Goal: Information Seeking & Learning: Learn about a topic

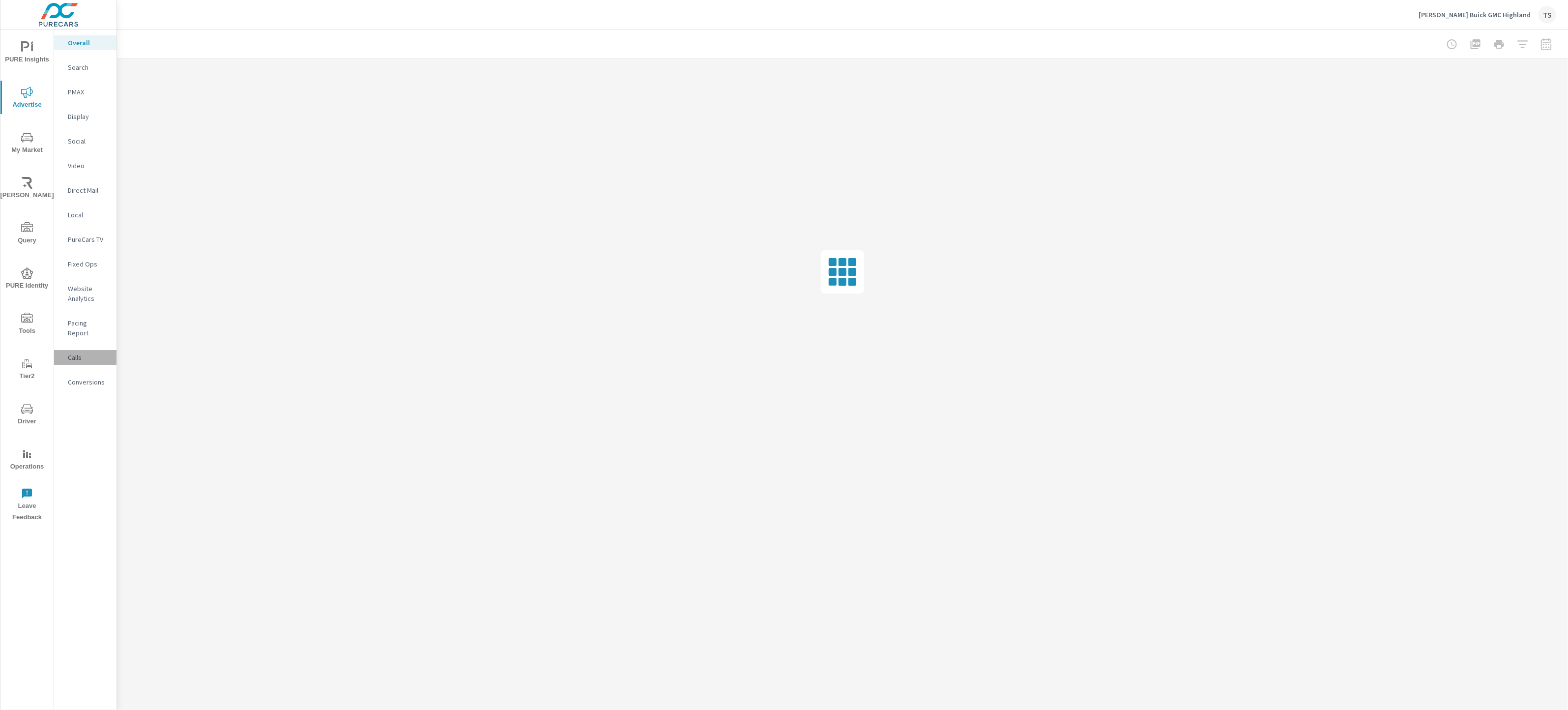
click at [84, 353] on p "Calls" at bounding box center [88, 357] width 41 height 10
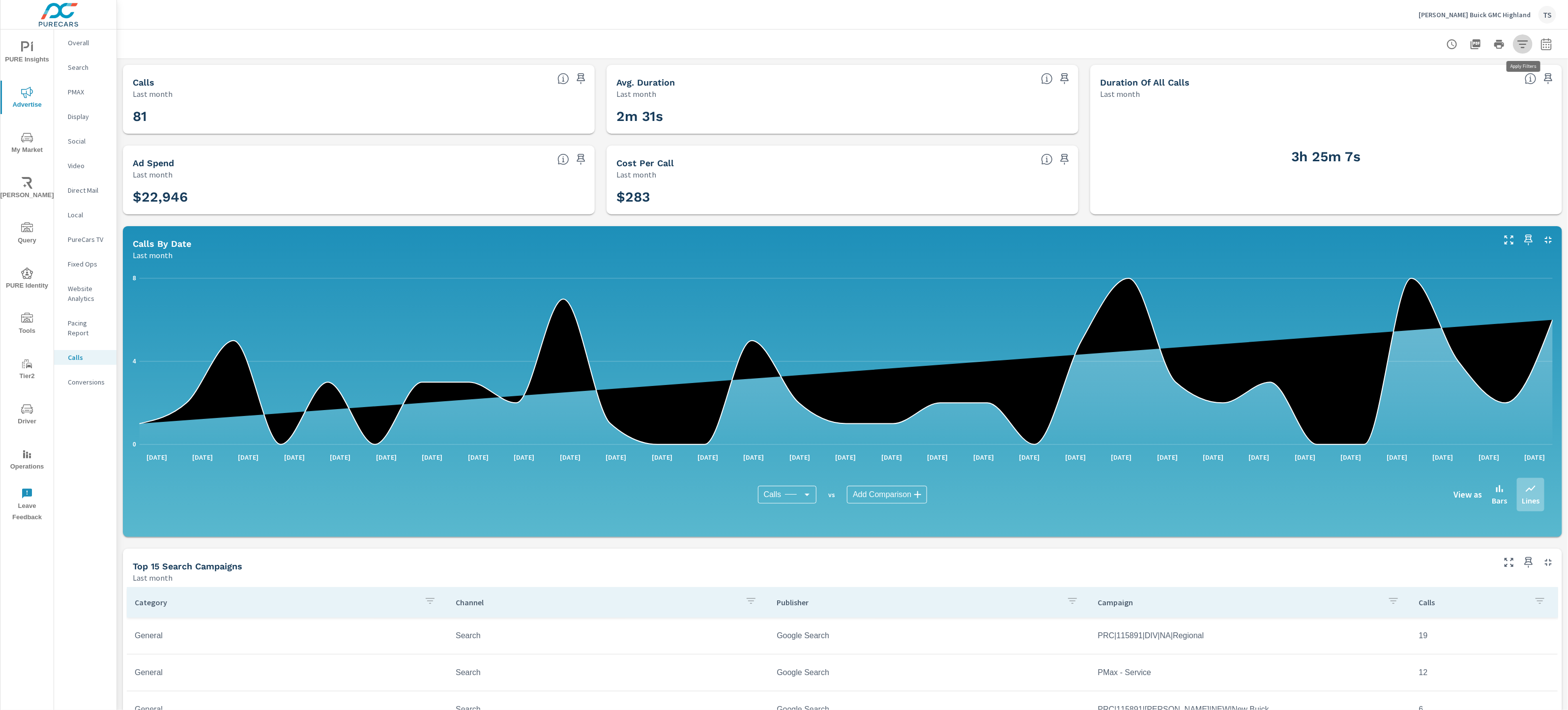
click at [1526, 47] on icon "button" at bounding box center [1522, 44] width 12 height 12
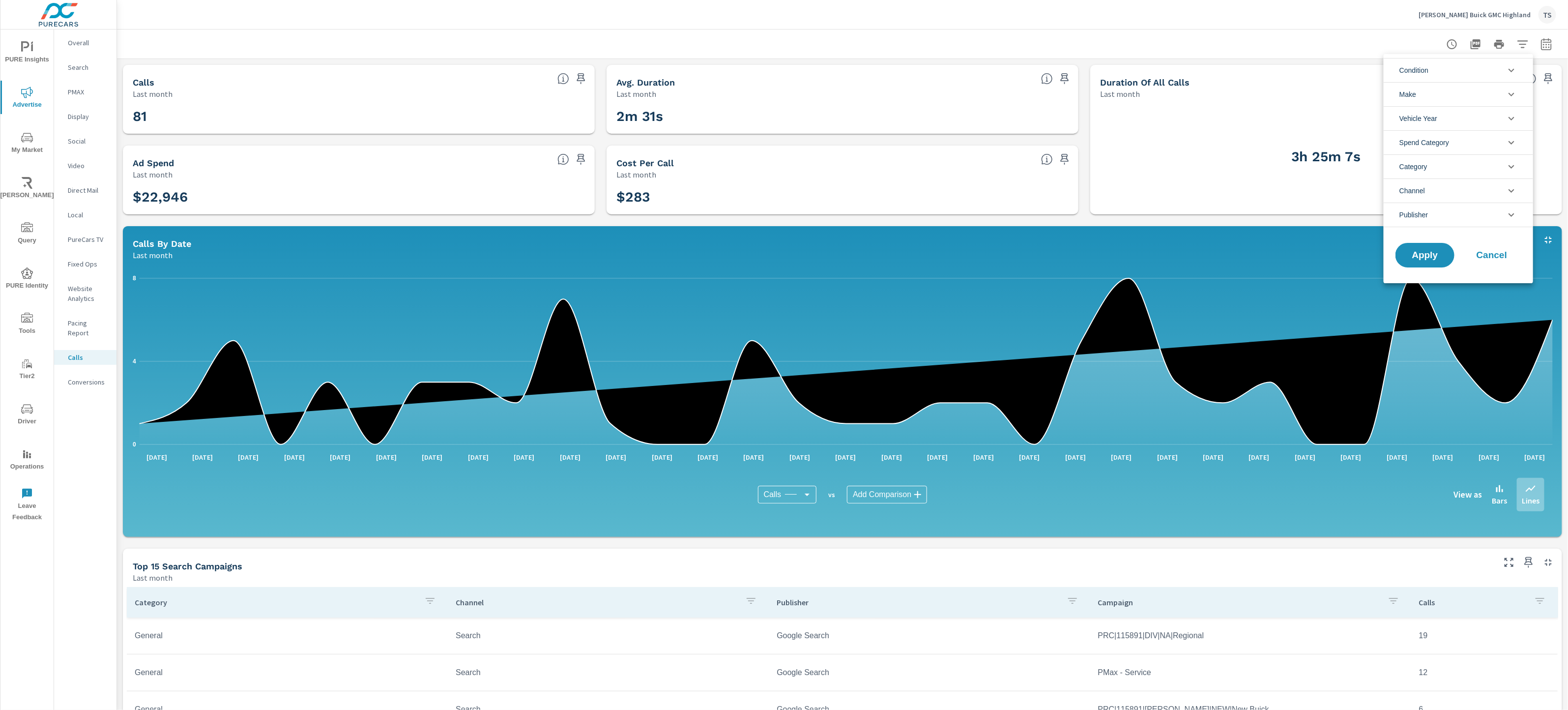
click at [1462, 211] on li "Publisher" at bounding box center [1458, 215] width 149 height 24
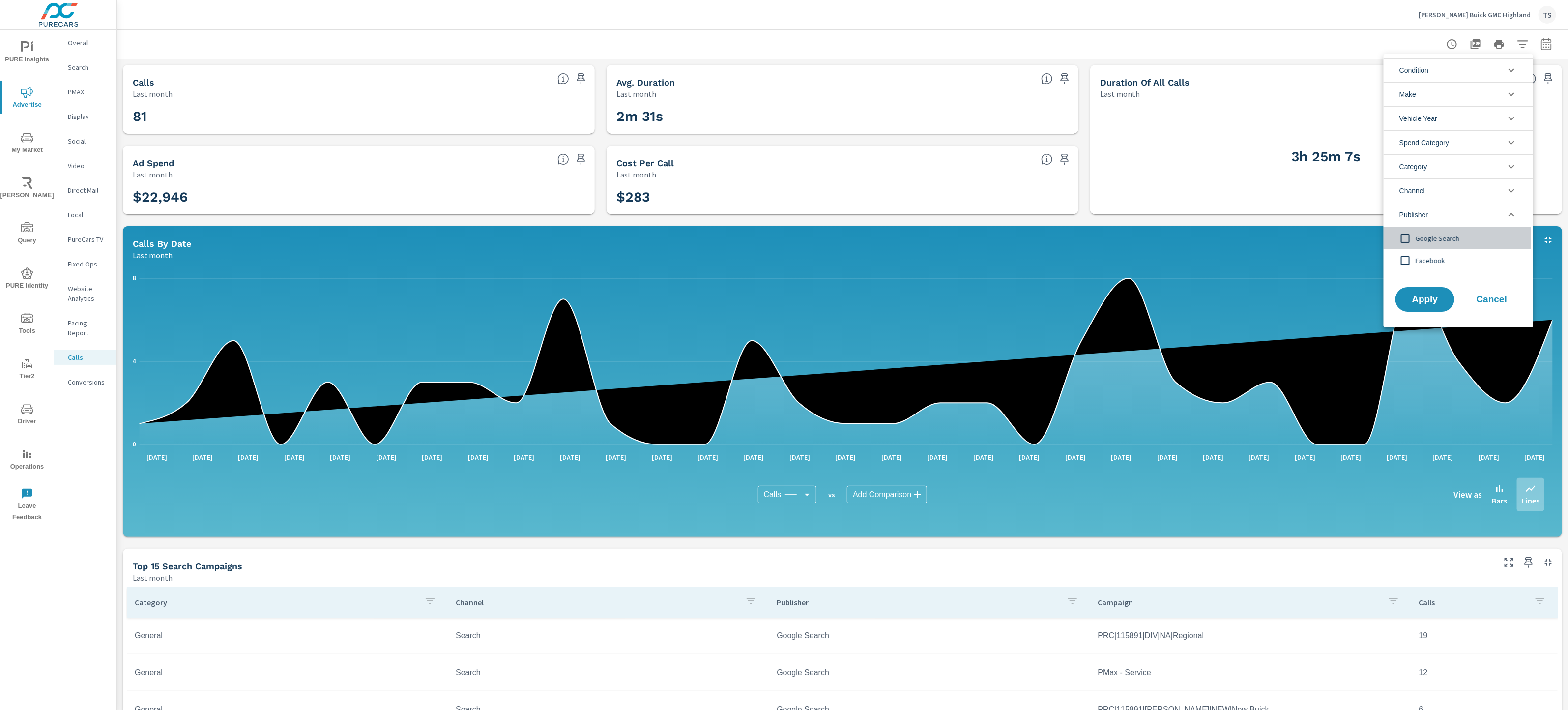
click at [1454, 241] on span "Google Search" at bounding box center [1469, 238] width 108 height 12
click at [1421, 306] on button "Apply" at bounding box center [1425, 300] width 61 height 26
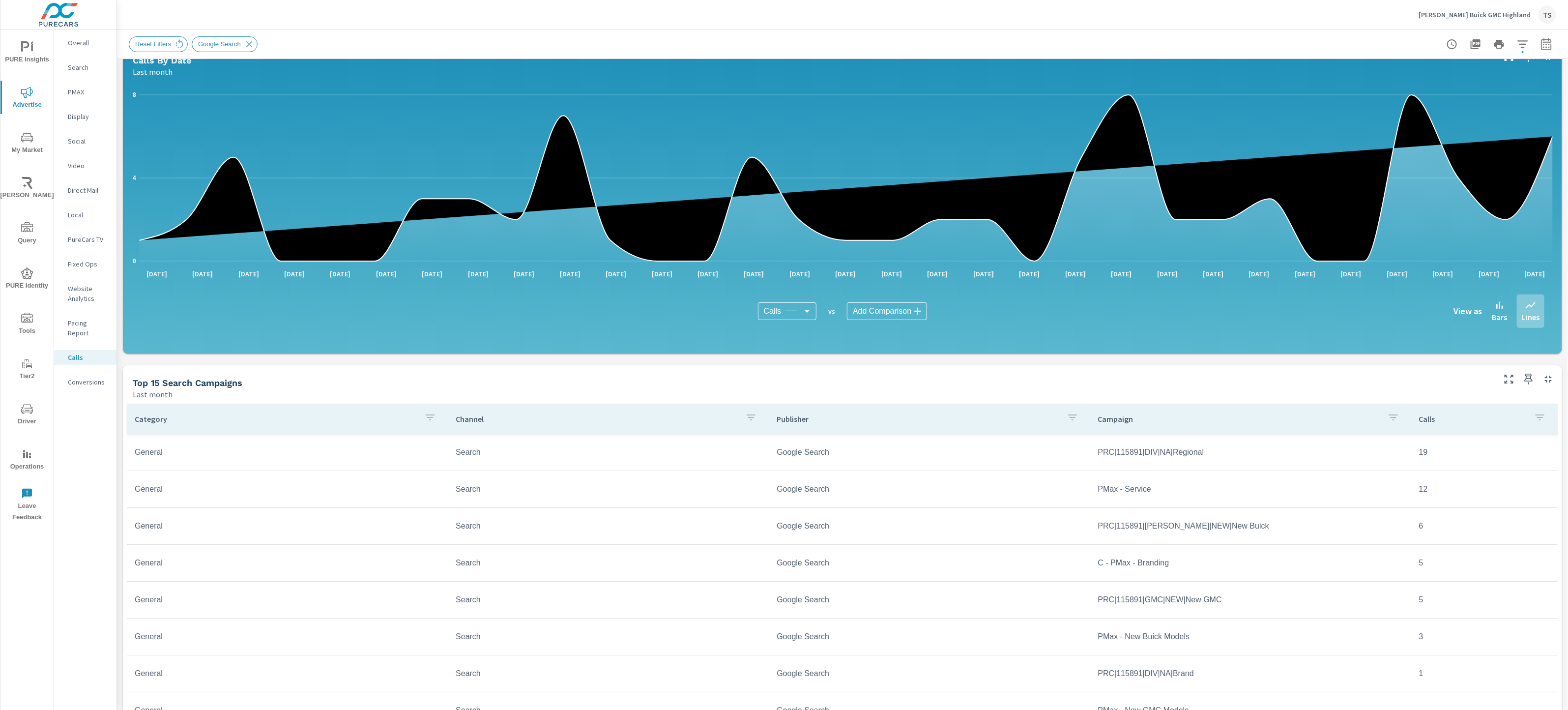
scroll to position [187, 0]
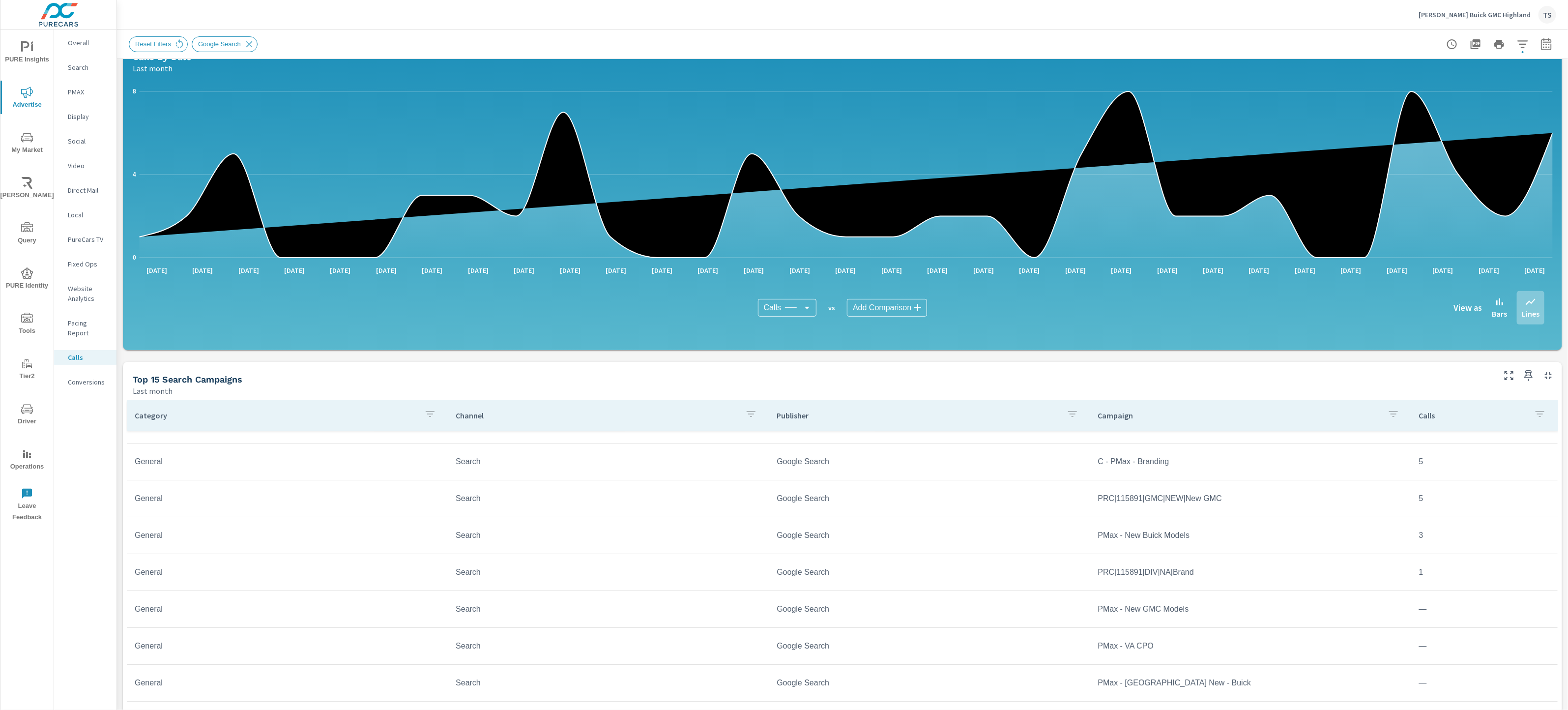
scroll to position [169, 0]
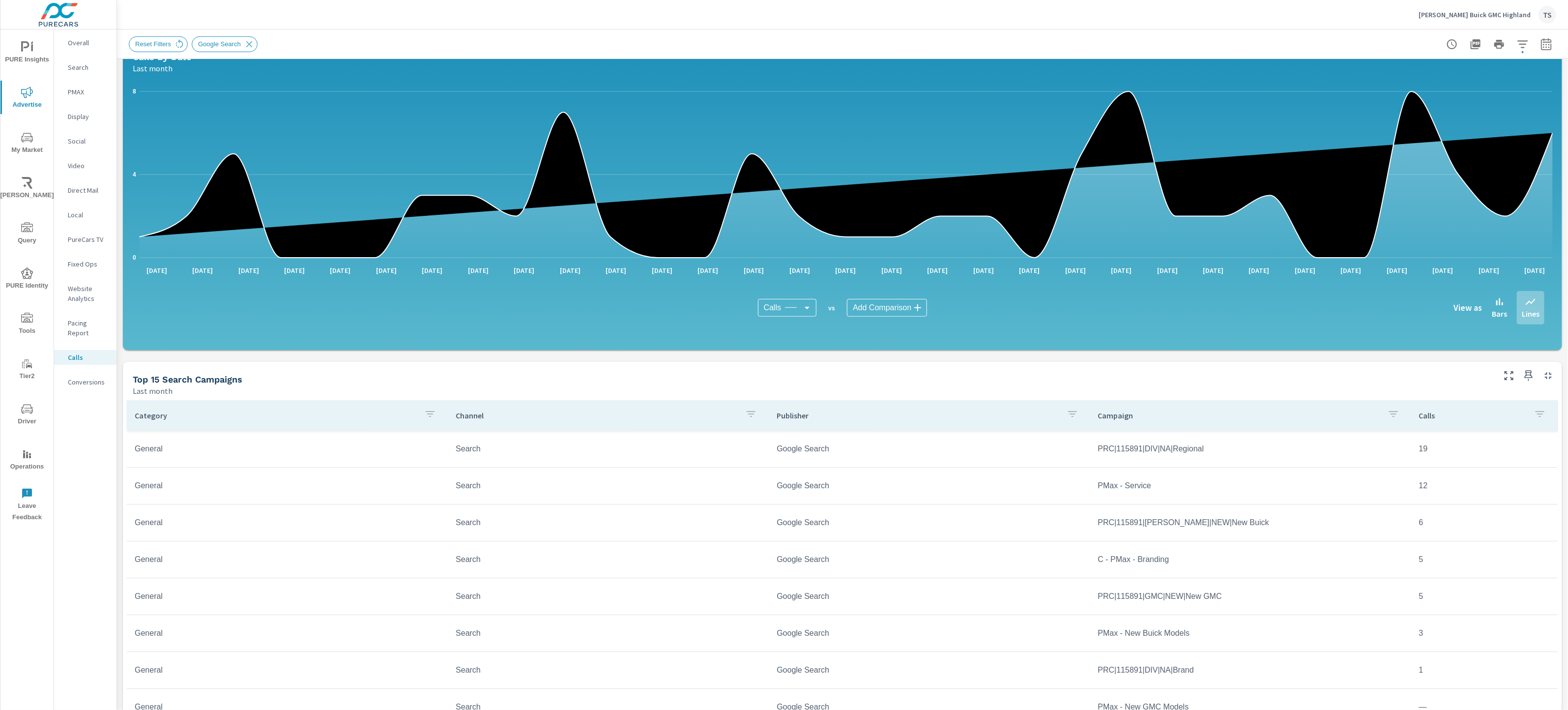
scroll to position [184, 0]
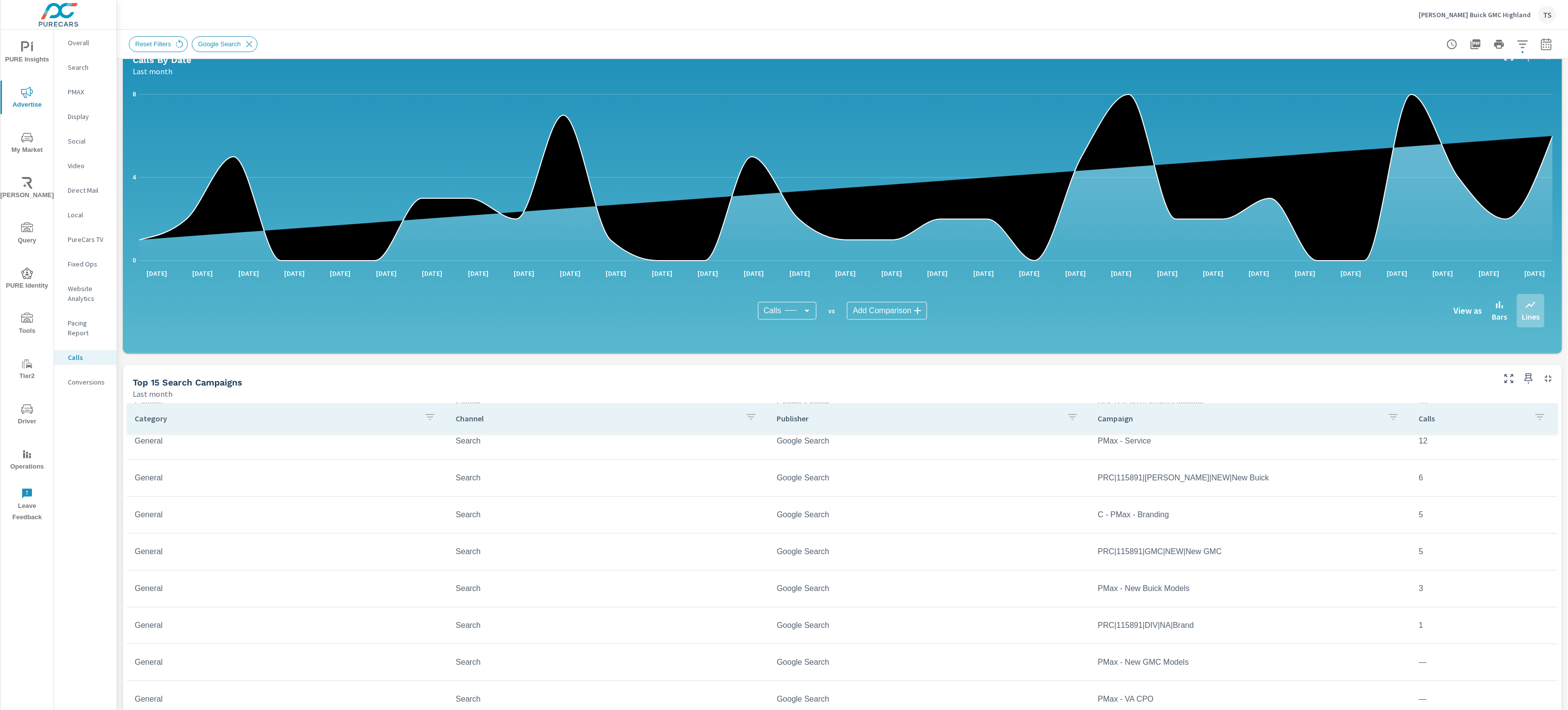
scroll to position [65, 0]
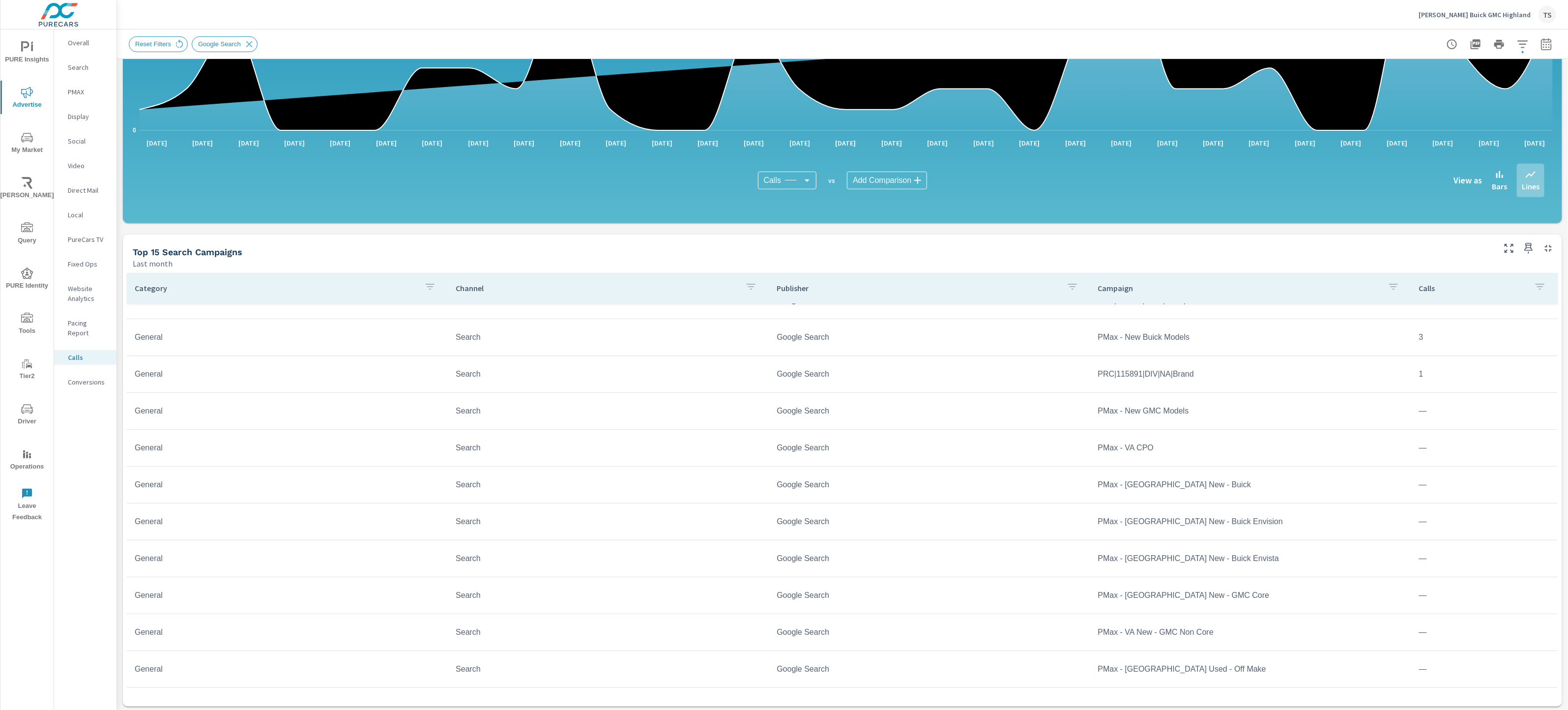
scroll to position [316, 0]
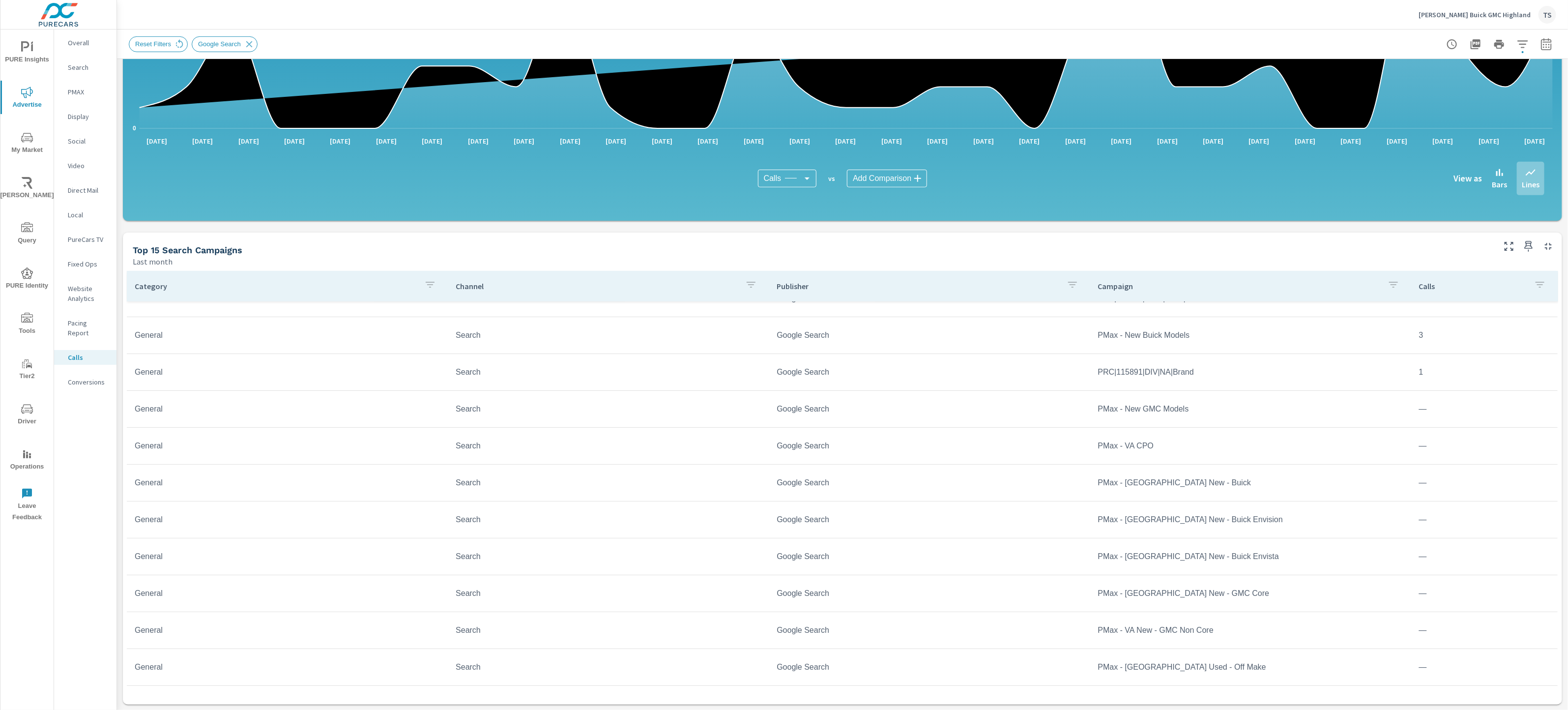
scroll to position [63, 0]
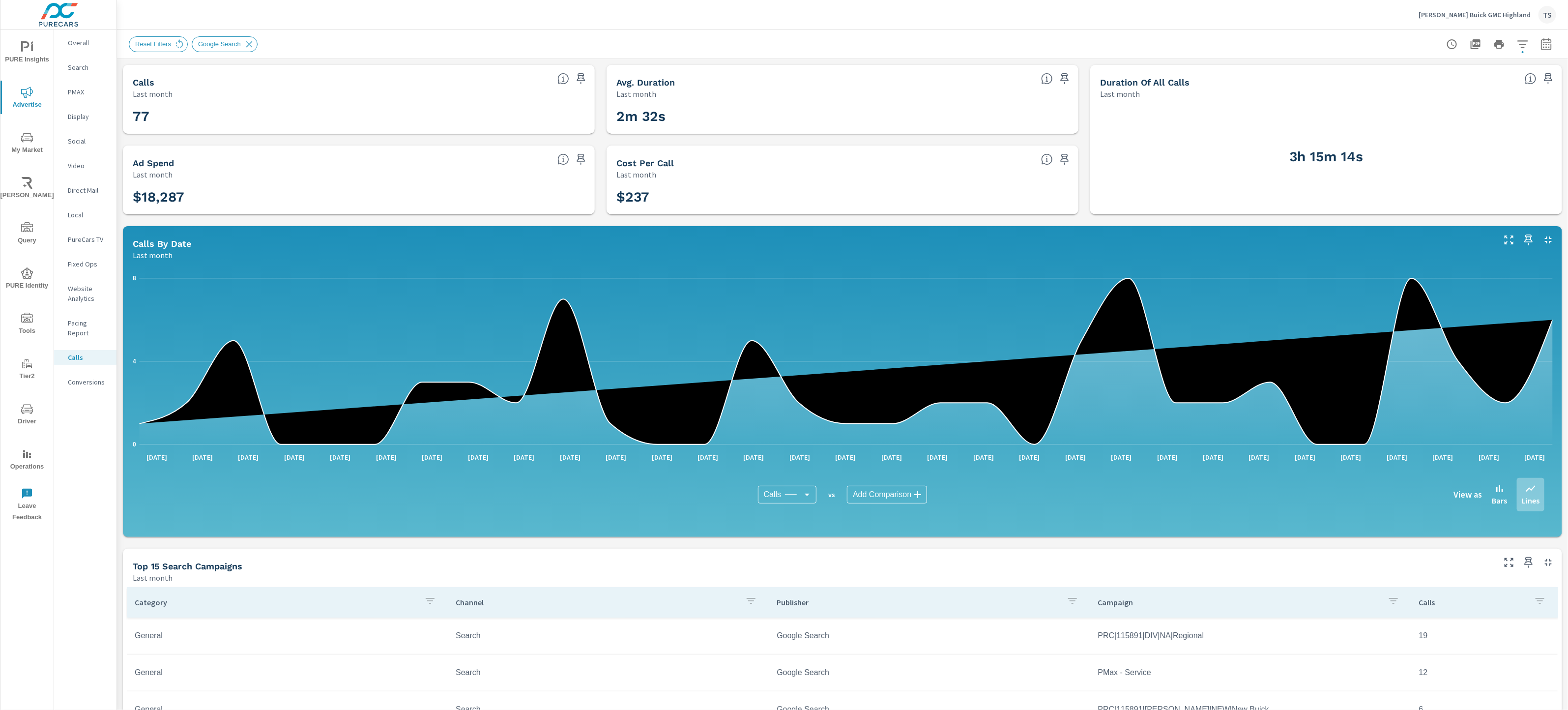
scroll to position [316, 0]
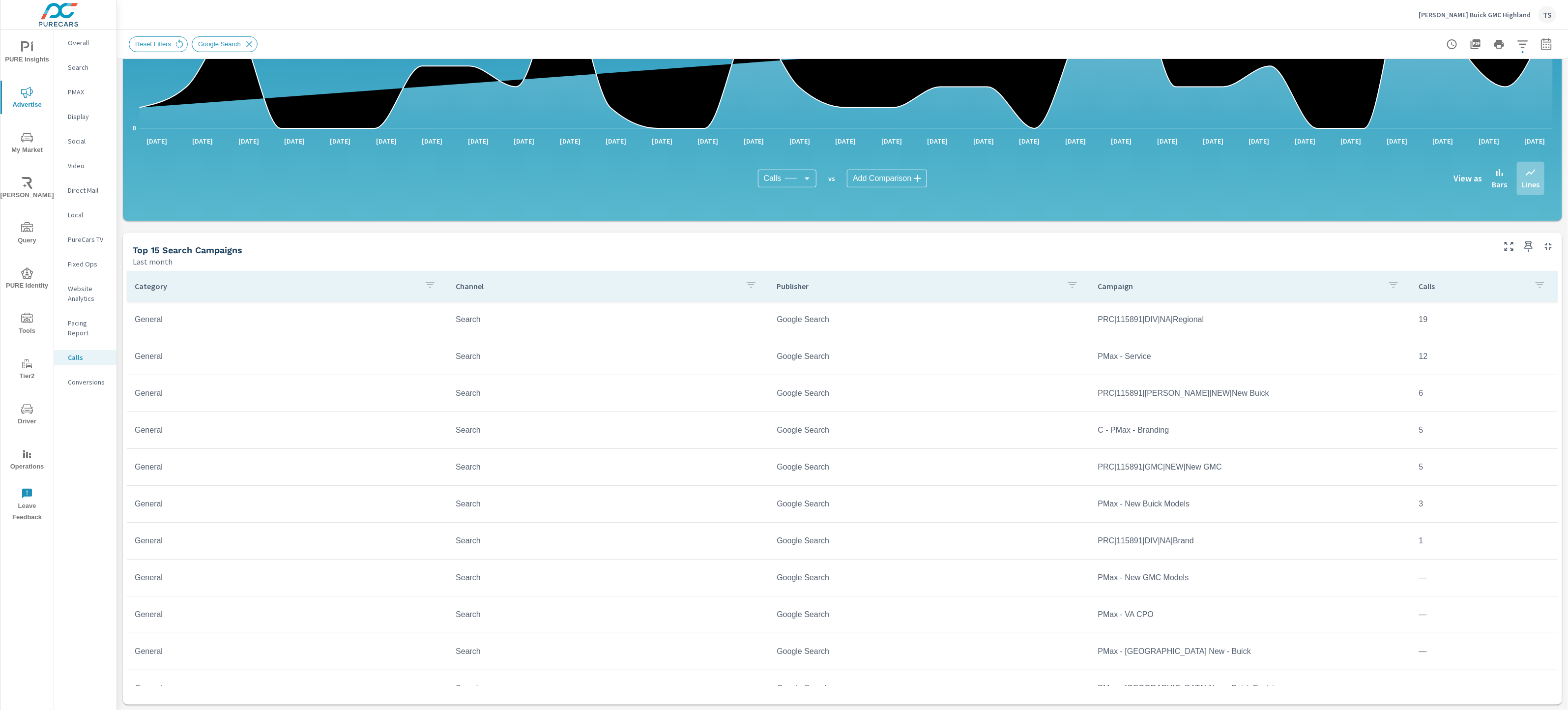
scroll to position [169, 0]
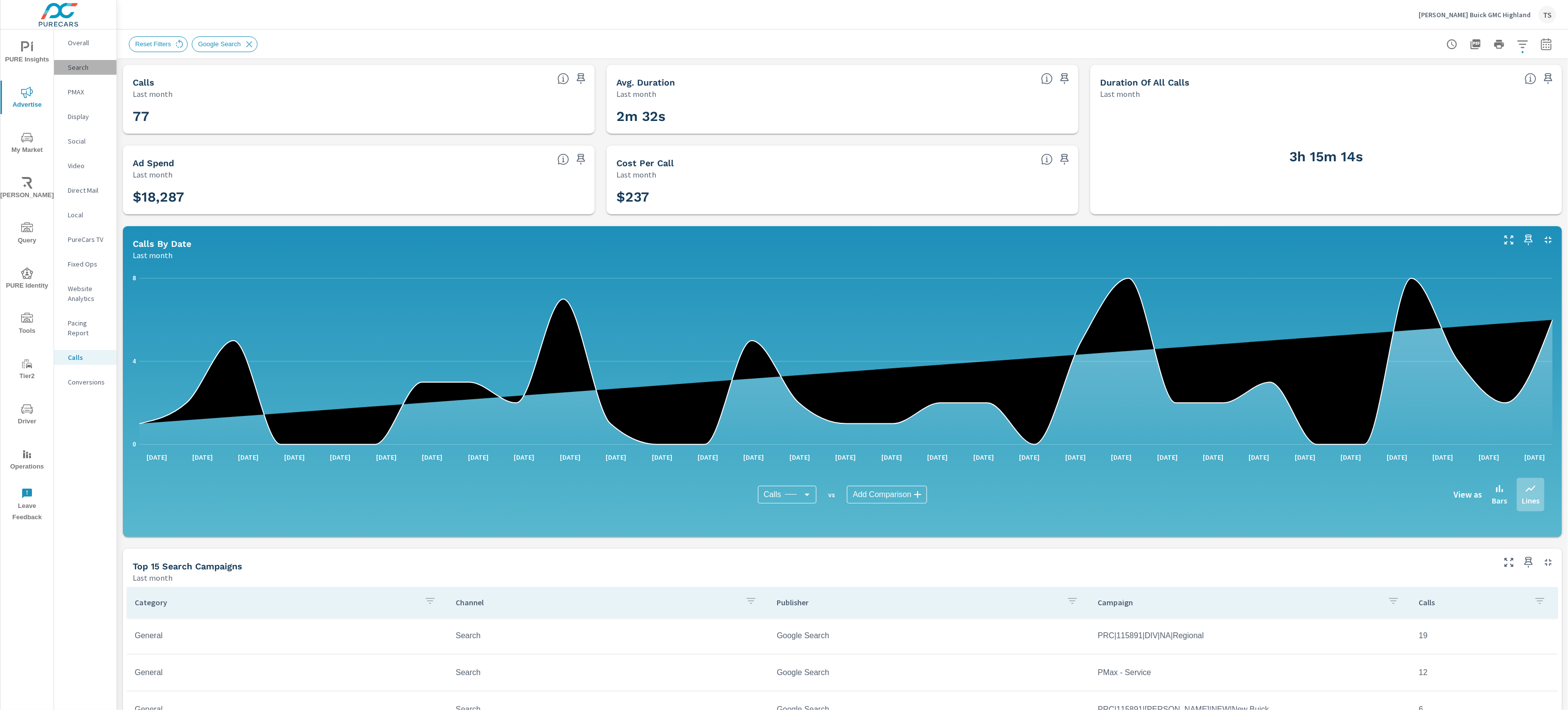
click at [72, 68] on p "Search" at bounding box center [88, 68] width 41 height 10
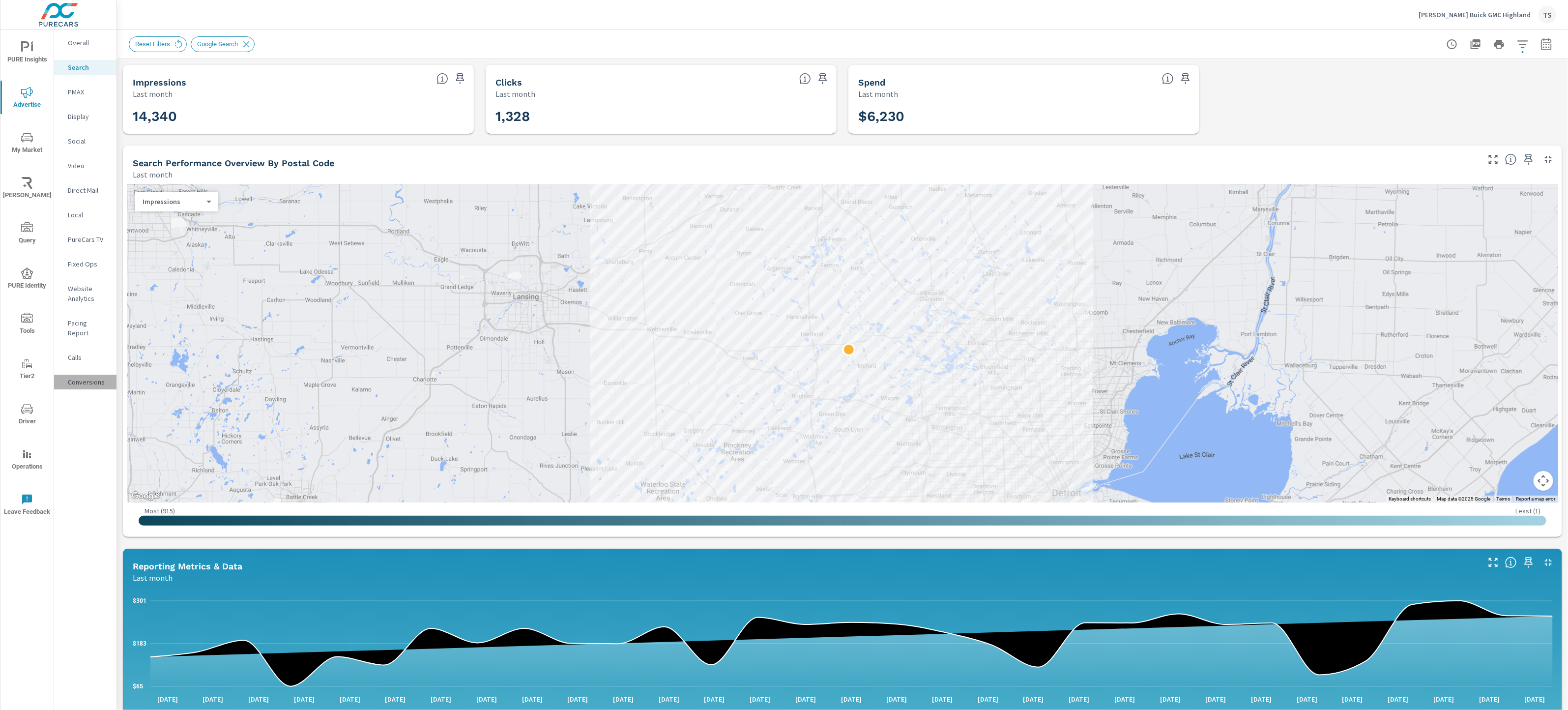
click at [88, 377] on p "Conversions" at bounding box center [88, 382] width 41 height 10
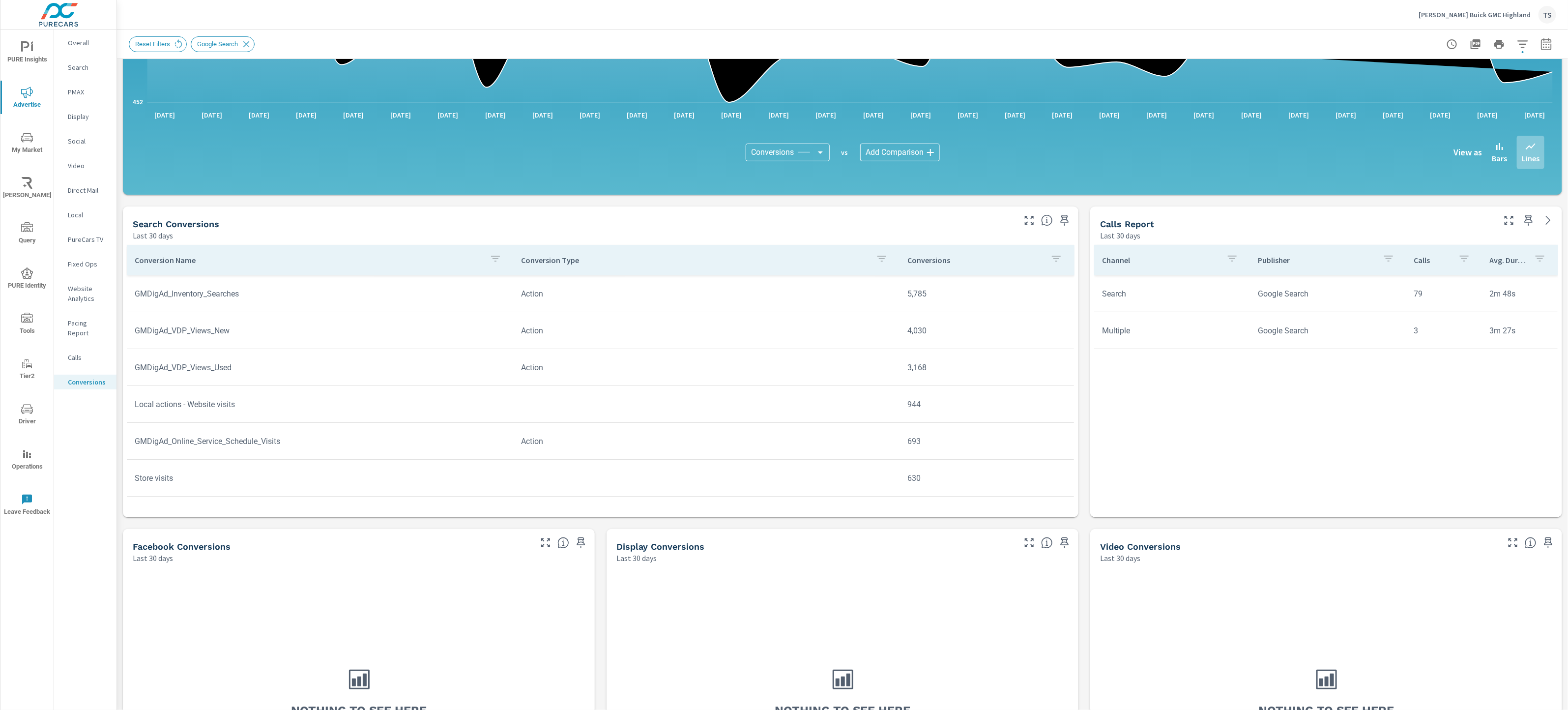
scroll to position [259, 0]
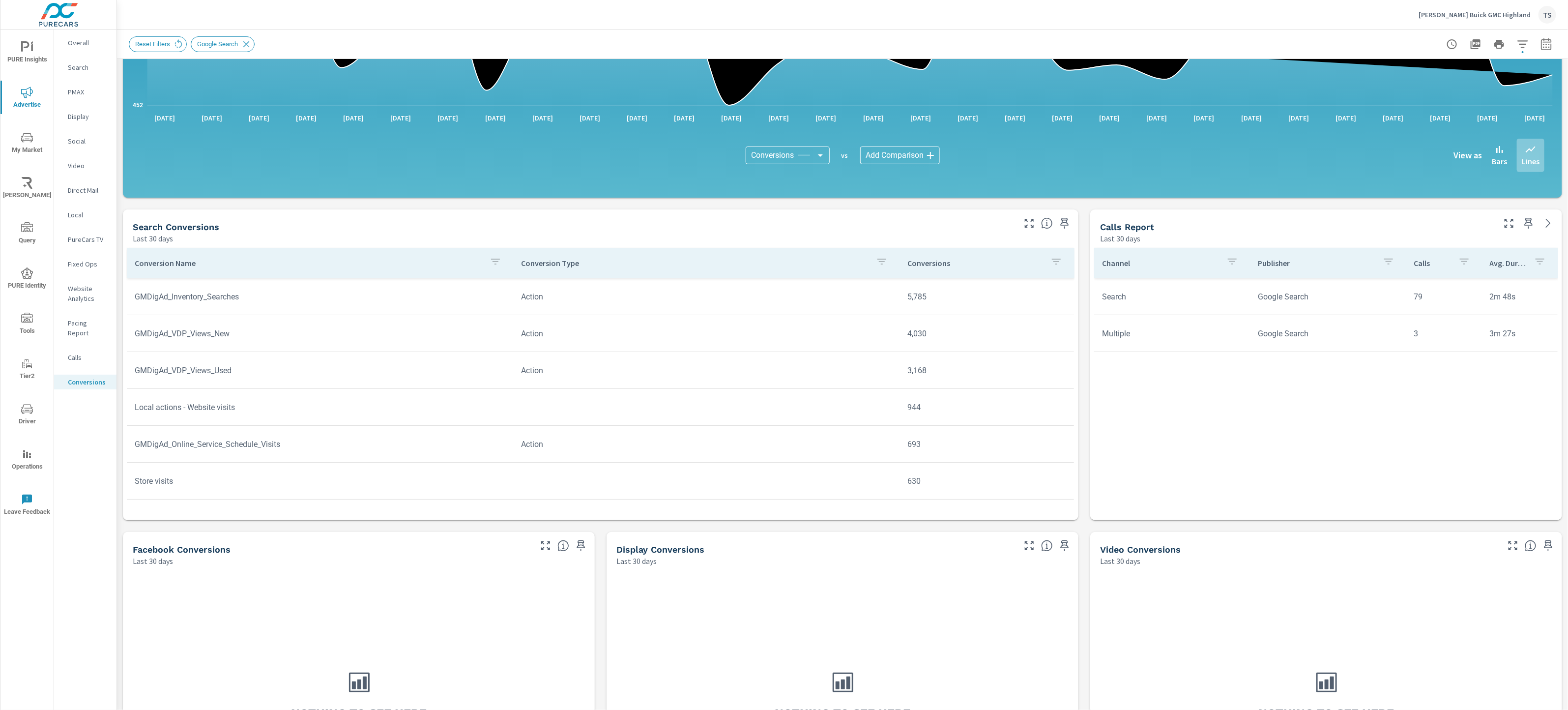
click at [89, 353] on p "Calls" at bounding box center [88, 357] width 41 height 10
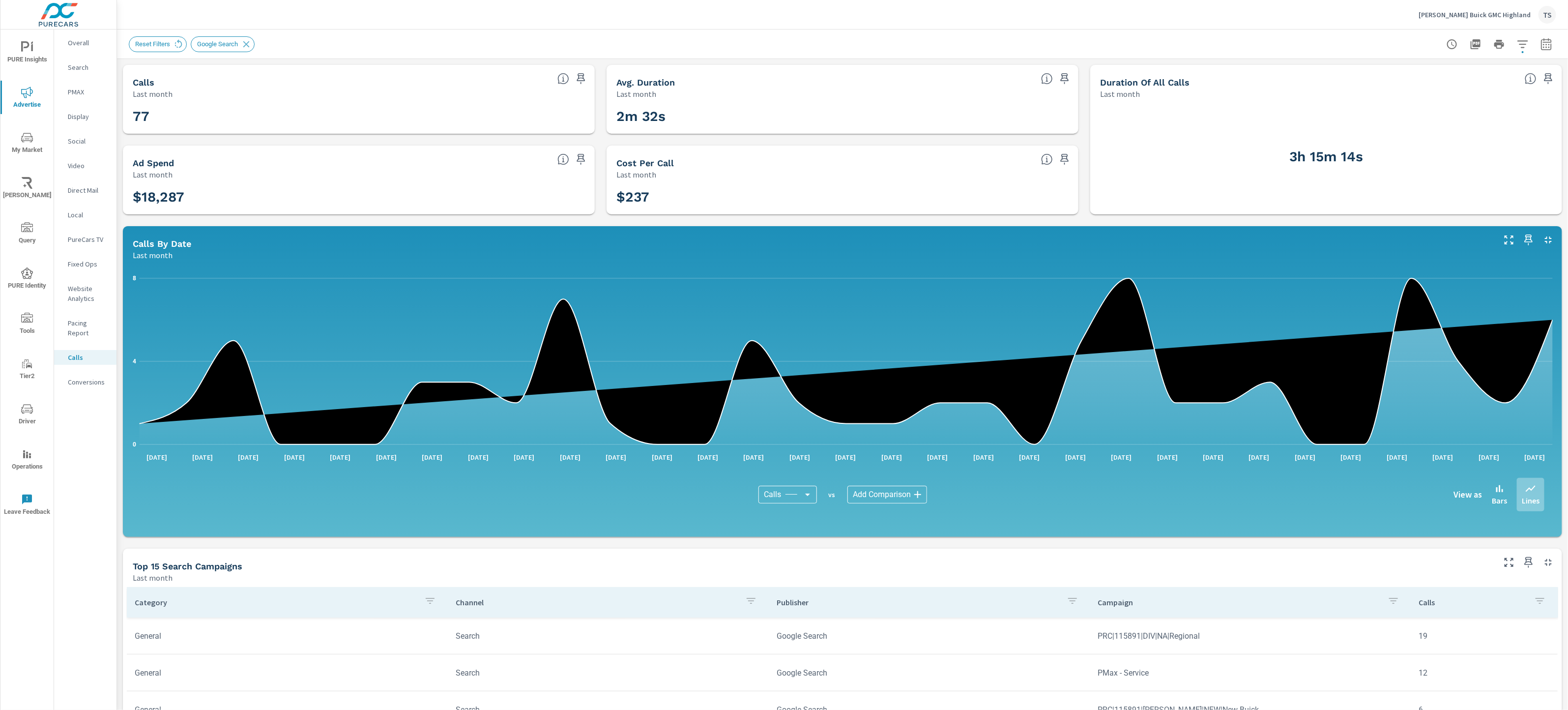
scroll to position [316, 0]
click at [1525, 38] on icon "button" at bounding box center [1522, 44] width 12 height 12
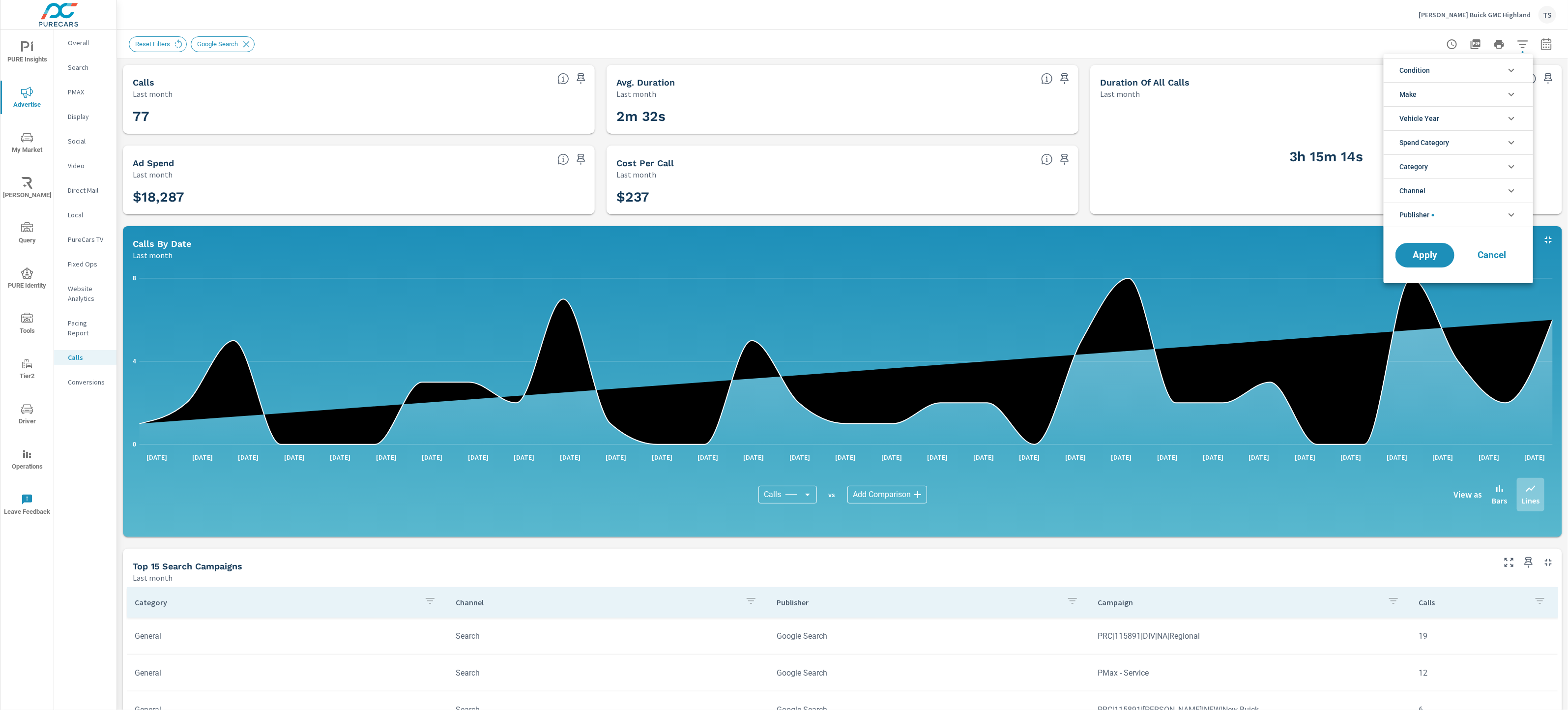
click at [1068, 292] on div at bounding box center [784, 355] width 1568 height 710
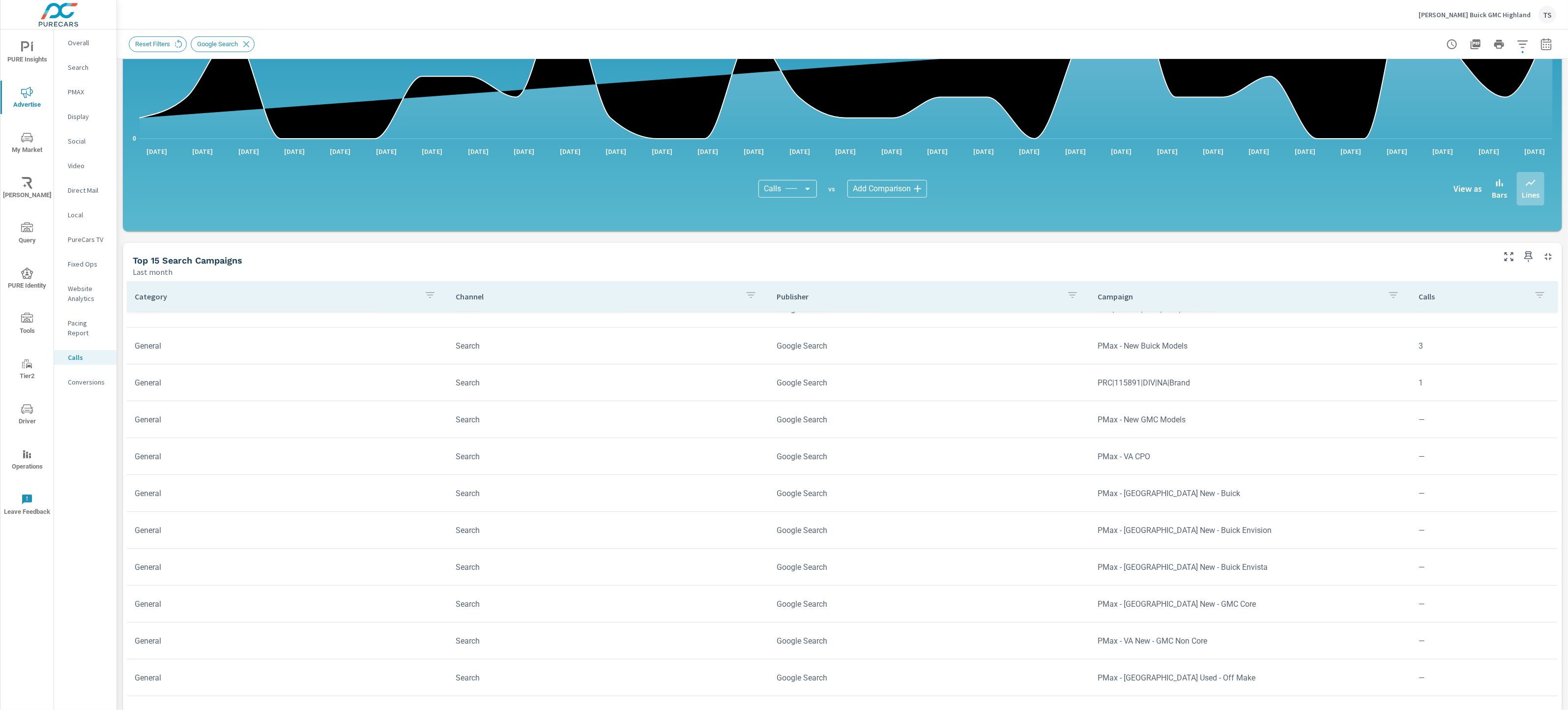
scroll to position [316, 0]
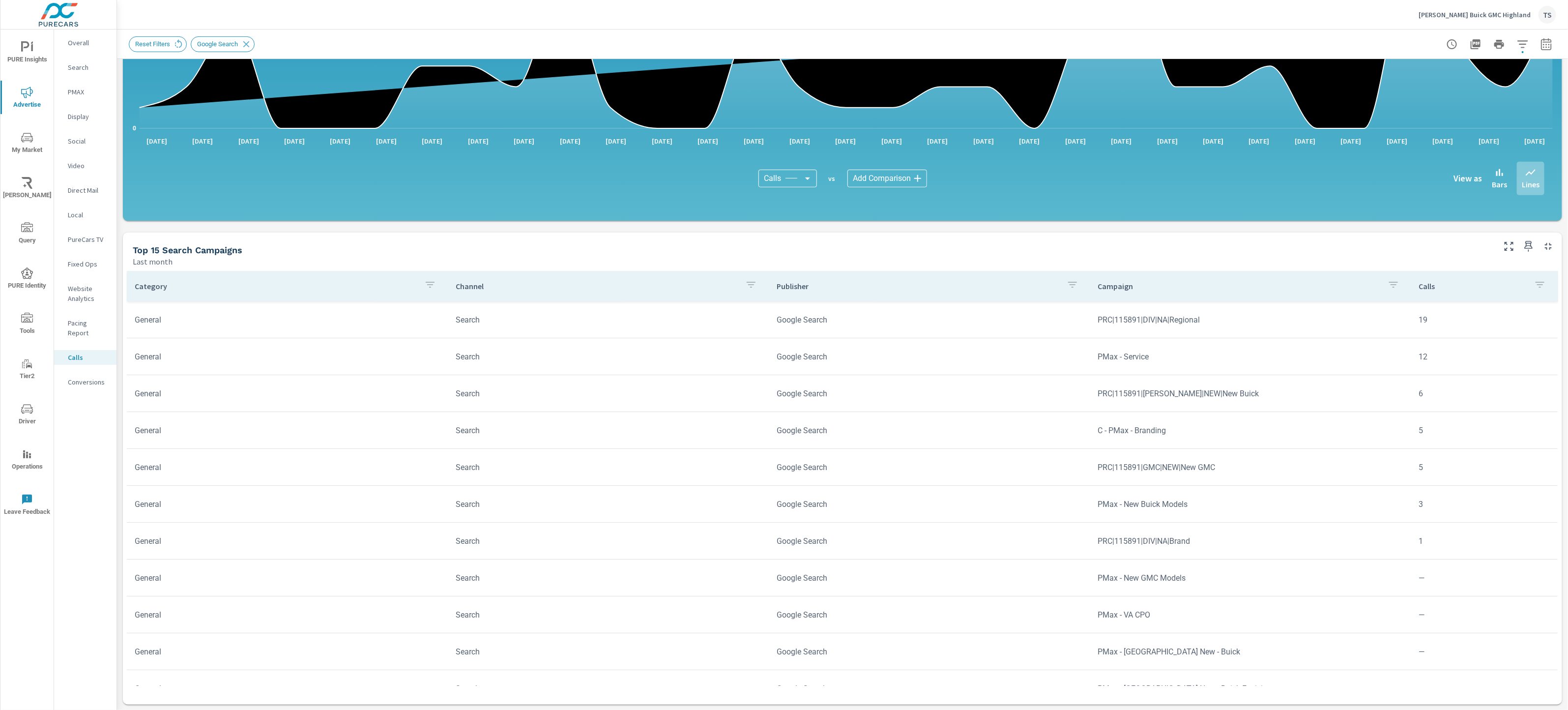
scroll to position [3, 0]
click at [1517, 46] on icon "button" at bounding box center [1522, 44] width 12 height 12
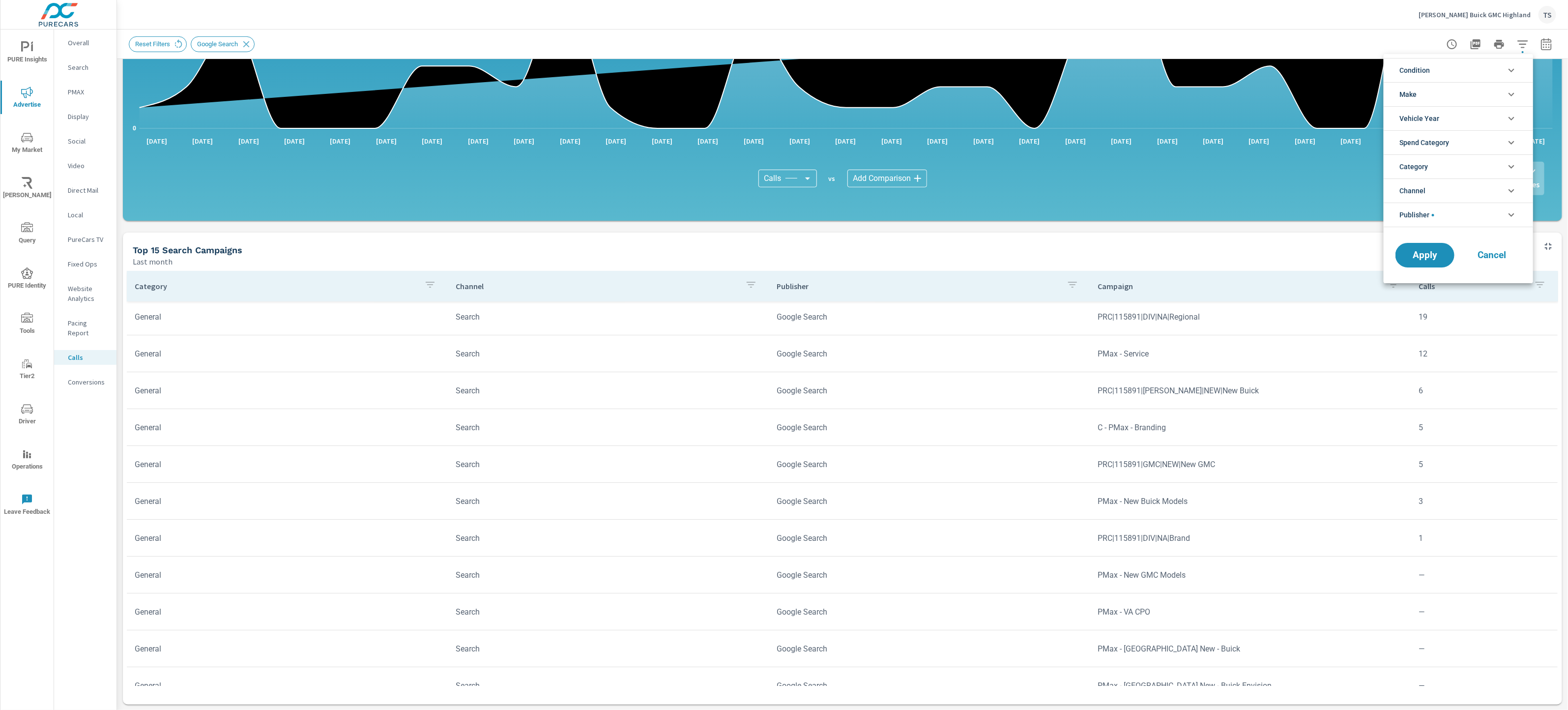
click at [1147, 88] on div at bounding box center [784, 355] width 1568 height 710
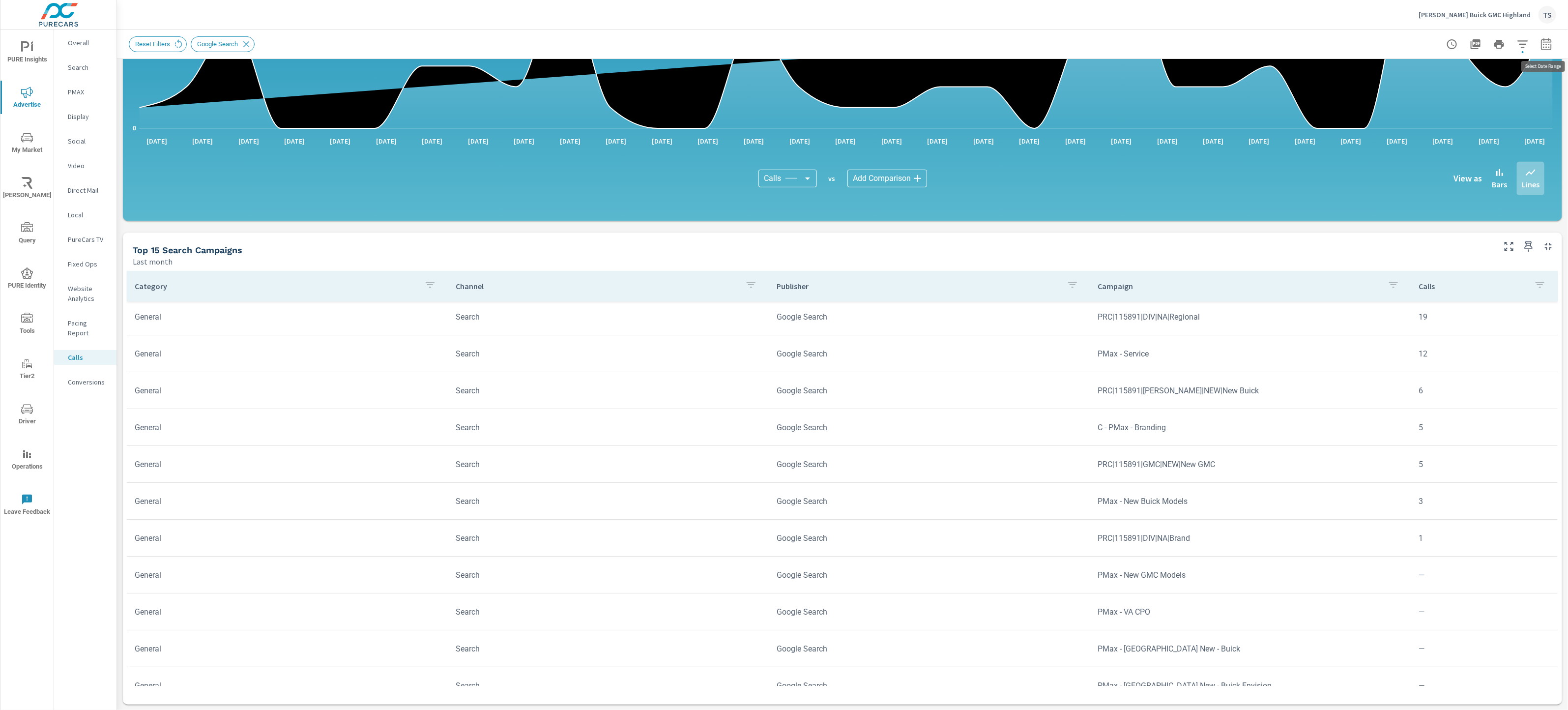
drag, startPoint x: 1549, startPoint y: 42, endPoint x: 1547, endPoint y: 51, distance: 9.2
click at [1549, 43] on icon "button" at bounding box center [1546, 44] width 12 height 12
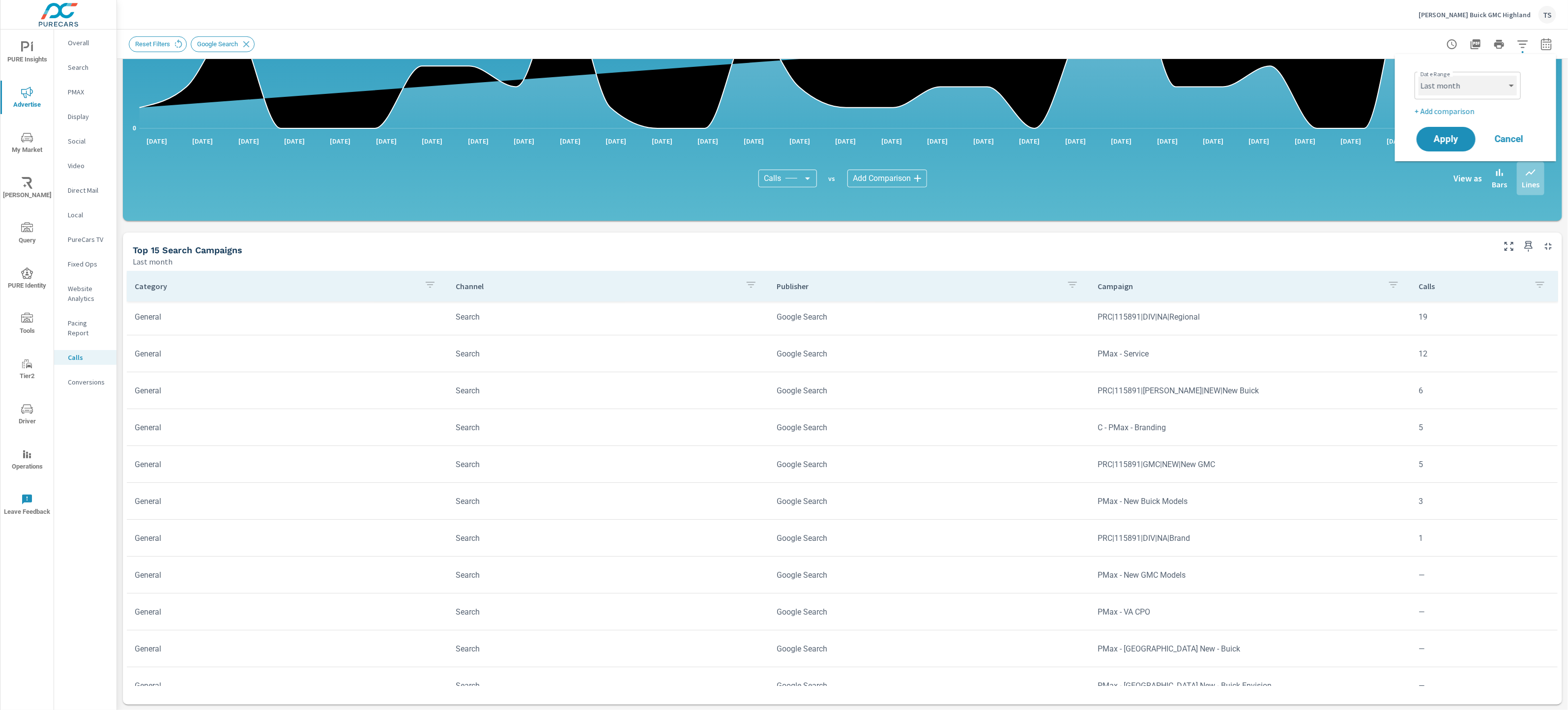
click at [1508, 78] on select "Custom [DATE] Last week Last 7 days Last 14 days Last 30 days Last 45 days Last…" at bounding box center [1468, 85] width 99 height 19
click at [1419, 76] on select "Custom [DATE] Last week Last 7 days Last 14 days Last 30 days Last 45 days Last…" at bounding box center [1468, 85] width 99 height 19
select select "Last 30 days"
click at [1466, 132] on button "Apply" at bounding box center [1446, 139] width 61 height 26
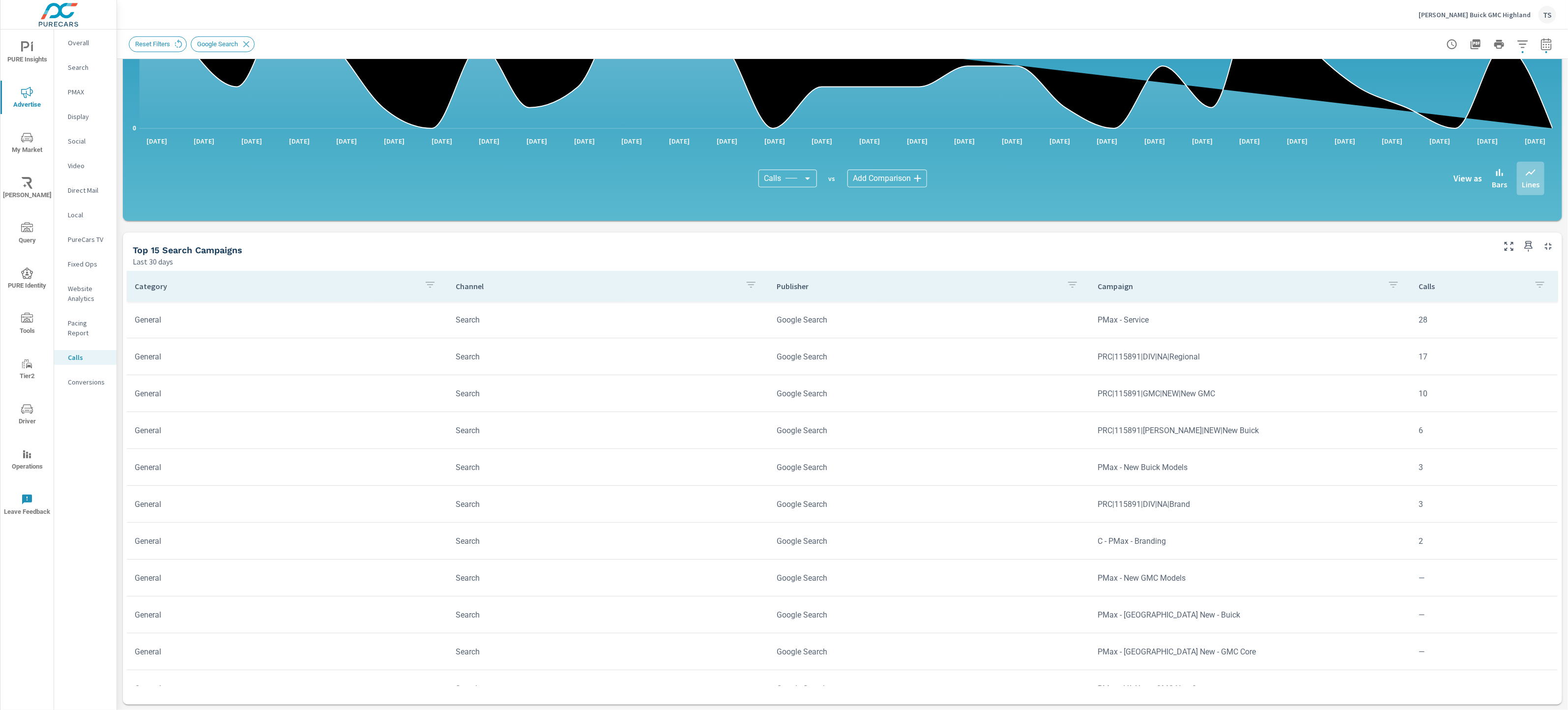
scroll to position [3, 0]
click at [28, 142] on icon "nav menu" at bounding box center [27, 137] width 12 height 12
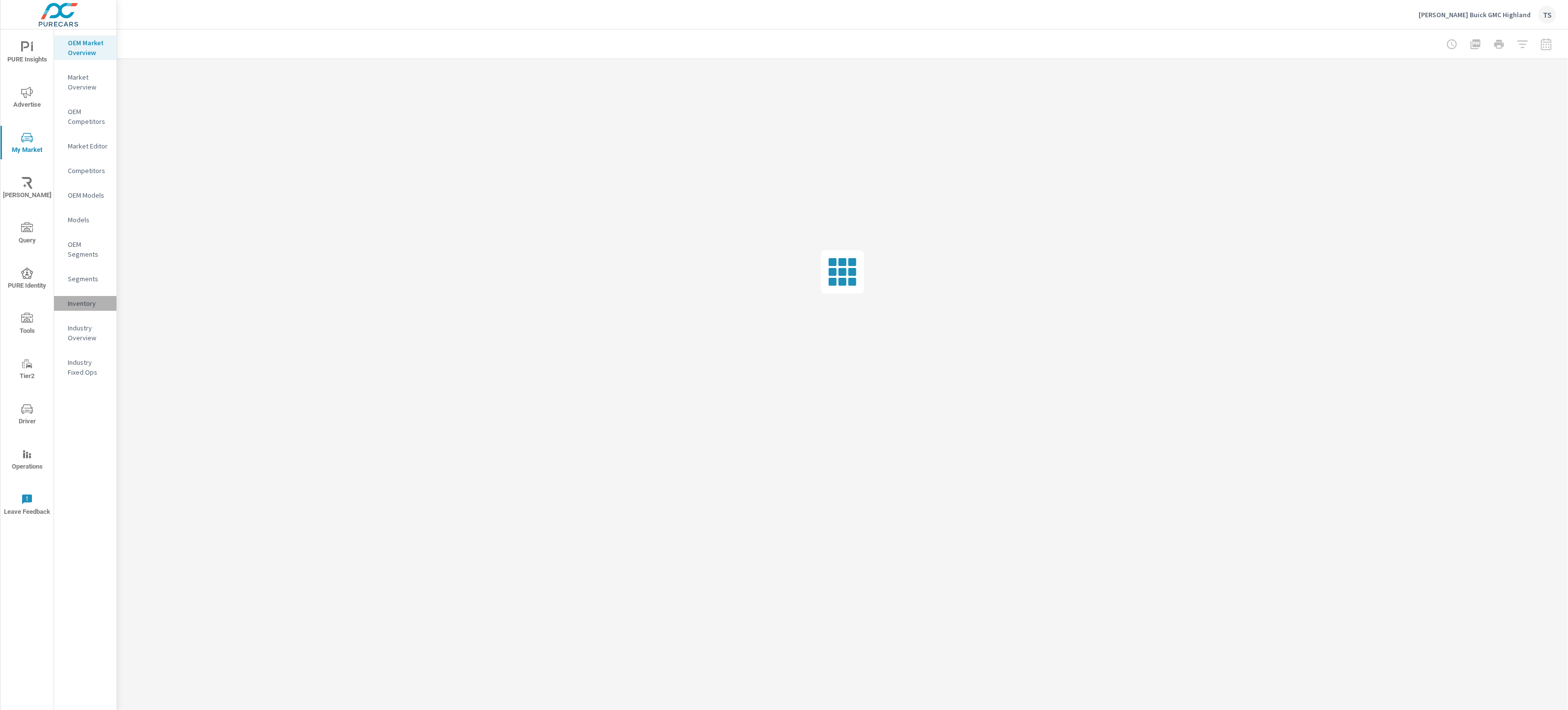
click at [84, 298] on p "Inventory" at bounding box center [88, 303] width 41 height 10
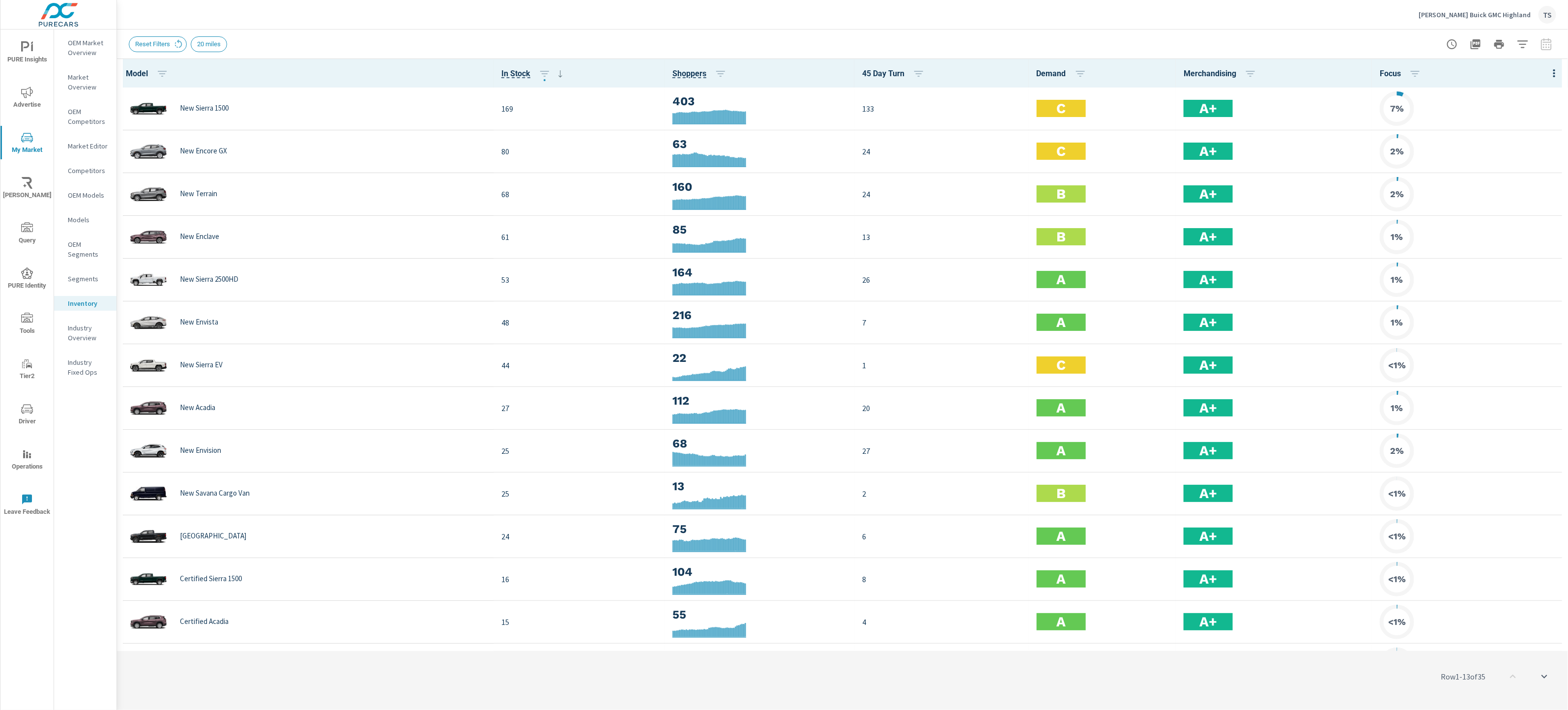
click at [9, 50] on span "PURE Insights" at bounding box center [27, 54] width 47 height 24
